Goal: Task Accomplishment & Management: Manage account settings

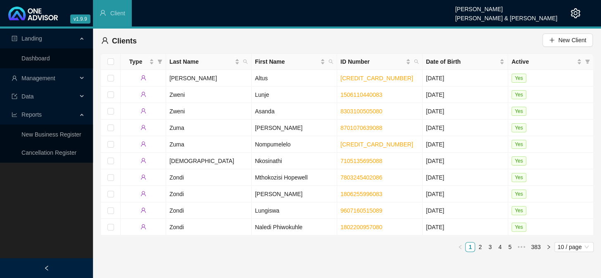
click at [84, 77] on div "Management" at bounding box center [47, 78] width 90 height 17
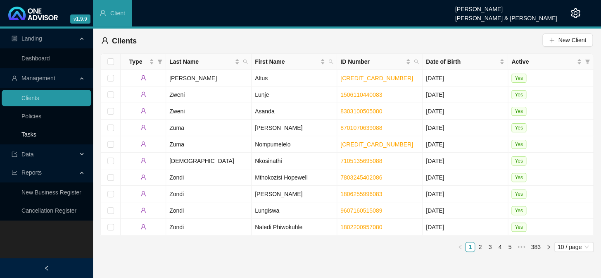
click at [21, 131] on link "Tasks" at bounding box center [28, 134] width 15 height 7
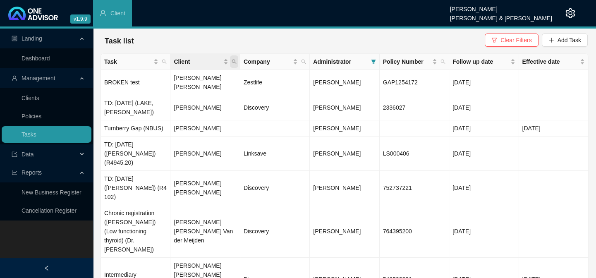
click at [231, 60] on icon "search" at bounding box center [233, 61] width 5 height 5
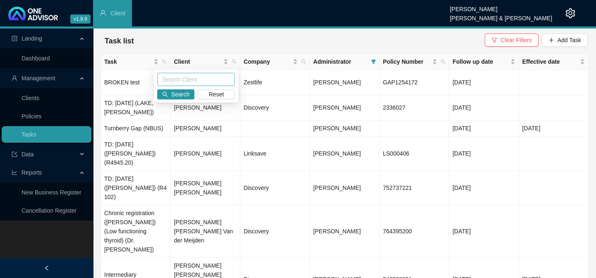
click at [184, 81] on input "text" at bounding box center [196, 79] width 78 height 13
type input "[PERSON_NAME]"
click at [174, 95] on span "Search" at bounding box center [180, 94] width 18 height 9
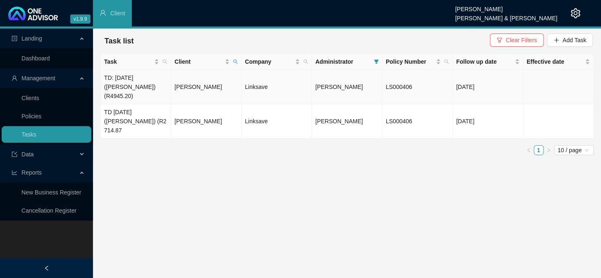
click at [187, 83] on td "[PERSON_NAME]" at bounding box center [206, 87] width 70 height 34
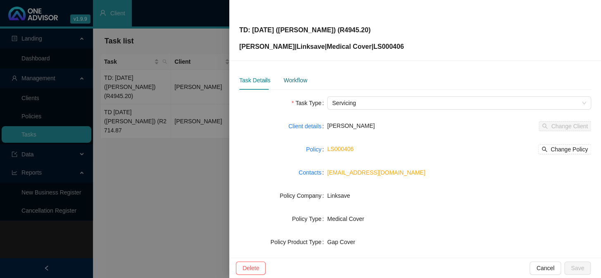
click at [298, 78] on div "Workflow" at bounding box center [295, 80] width 24 height 9
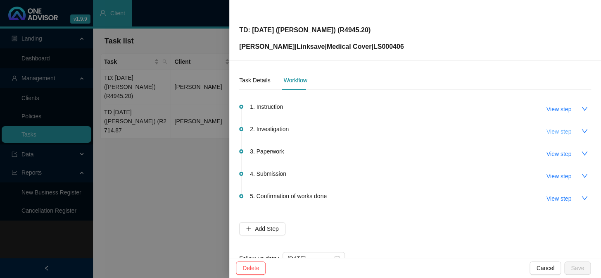
click at [564, 131] on span "View step" at bounding box center [559, 131] width 25 height 9
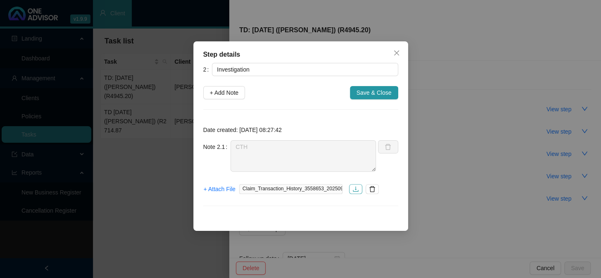
click at [356, 191] on icon "download" at bounding box center [355, 188] width 5 height 5
click at [498, 167] on div "Step details 2 Investigation + Add Note Save & Close Date created: [DATE] 08:27…" at bounding box center [300, 139] width 601 height 278
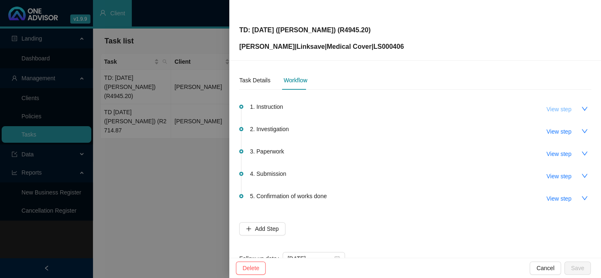
click at [556, 109] on span "View step" at bounding box center [559, 109] width 25 height 9
type input "Instruction"
type textarea "Received an email from [PERSON_NAME] informing us of shortfalls on a hospital a…"
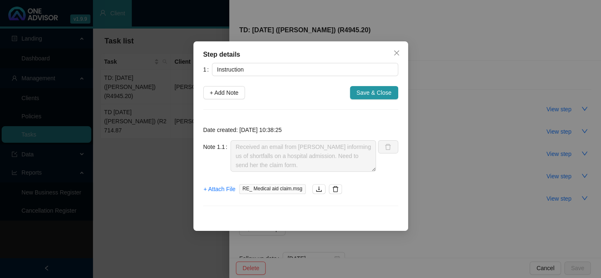
click at [449, 156] on div "Step details 1 Instruction + Add Note Save & Close Date created: [DATE] 10:38:2…" at bounding box center [300, 139] width 601 height 278
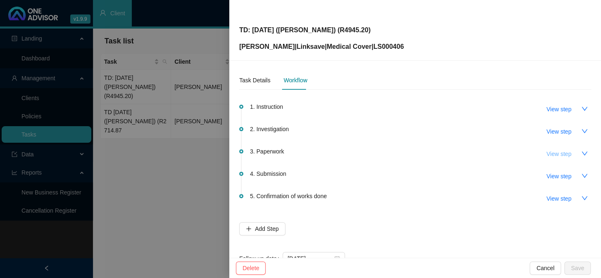
click at [550, 155] on span "View step" at bounding box center [559, 153] width 25 height 9
type input "Paperwork"
type textarea "Received an account again"
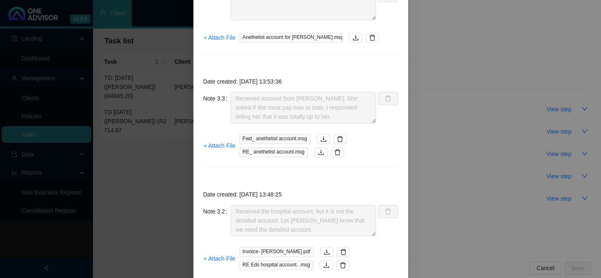
scroll to position [225, 0]
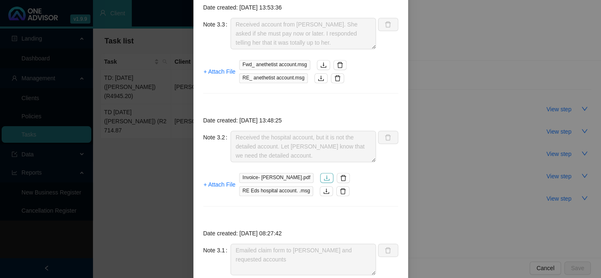
click at [324, 179] on icon "download" at bounding box center [327, 177] width 7 height 7
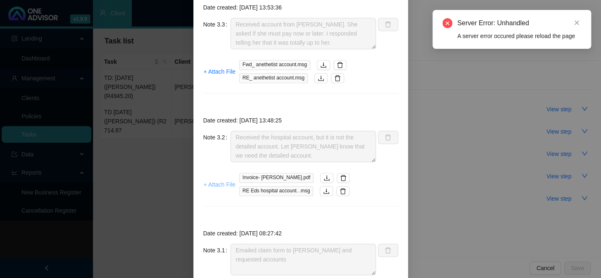
click at [214, 183] on span "+ Attach File" at bounding box center [220, 184] width 32 height 9
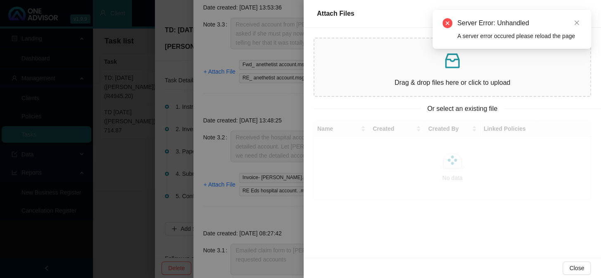
click at [273, 213] on div at bounding box center [300, 139] width 601 height 278
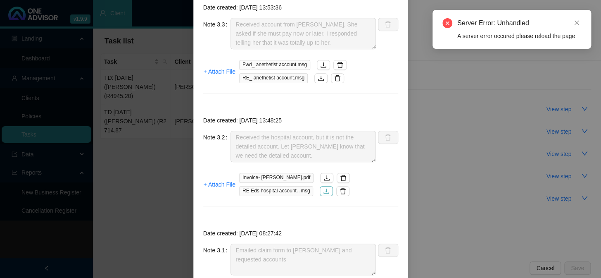
click at [323, 190] on icon "download" at bounding box center [326, 191] width 7 height 7
click at [577, 21] on icon "close" at bounding box center [577, 23] width 6 height 6
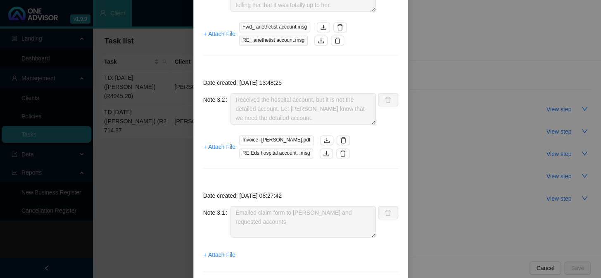
scroll to position [291, 0]
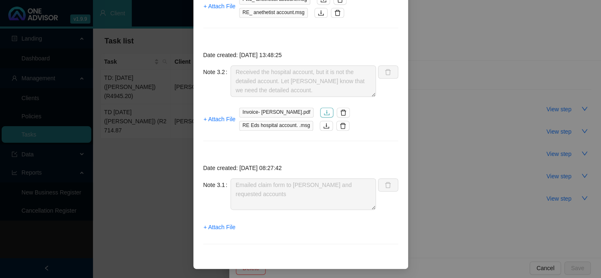
click at [324, 111] on icon "download" at bounding box center [327, 112] width 7 height 7
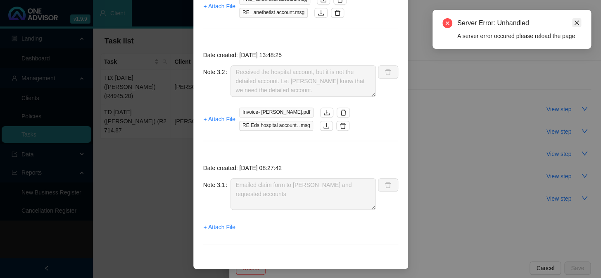
click at [572, 21] on div "Server Error: Unhandled A server error occured please reload the page" at bounding box center [512, 29] width 159 height 39
click at [318, 153] on div "3 Paperwork + Add Note Save & Close Date created: [DATE] 09:59:12 Note 3.4 Rece…" at bounding box center [300, 12] width 195 height 481
